Goal: Task Accomplishment & Management: Manage account settings

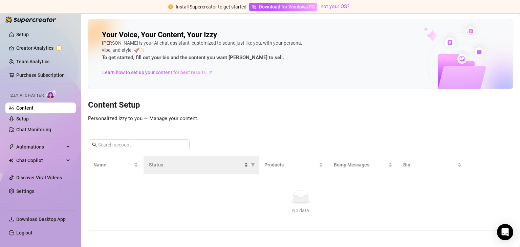
scroll to position [3, 0]
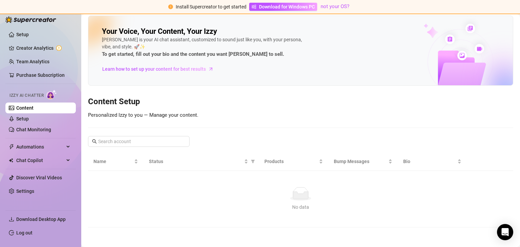
drag, startPoint x: 22, startPoint y: 47, endPoint x: 219, endPoint y: 185, distance: 240.5
click at [22, 47] on link "Creator Analytics" at bounding box center [43, 48] width 54 height 11
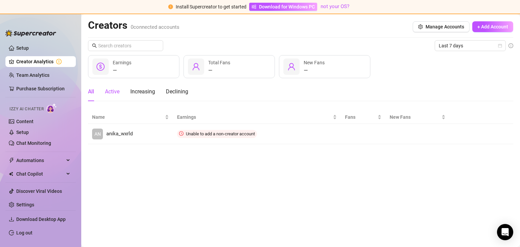
drag, startPoint x: 113, startPoint y: 91, endPoint x: 120, endPoint y: 92, distance: 6.8
click at [114, 91] on div "Active" at bounding box center [112, 92] width 15 height 8
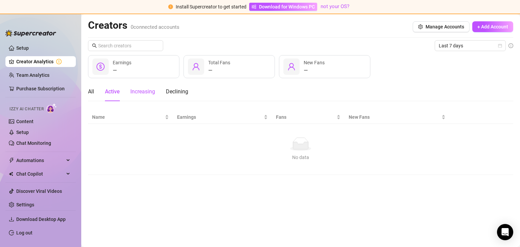
click at [147, 95] on div "Increasing" at bounding box center [142, 92] width 25 height 8
click at [178, 93] on div "Declining" at bounding box center [177, 92] width 22 height 8
click at [106, 91] on div "Active" at bounding box center [112, 92] width 15 height 8
